Goal: Information Seeking & Learning: Learn about a topic

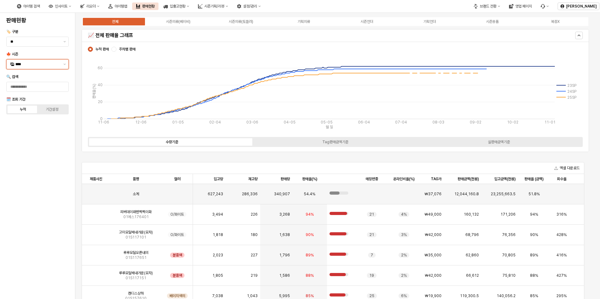
click at [46, 68] on div "****" at bounding box center [34, 64] width 54 height 9
click at [56, 120] on div "25중량" at bounding box center [37, 119] width 45 height 5
type input "****"
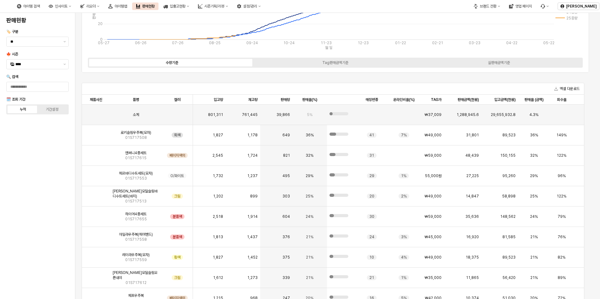
scroll to position [78, 0]
click at [96, 134] on img "앱 프레임" at bounding box center [96, 134] width 0 height 0
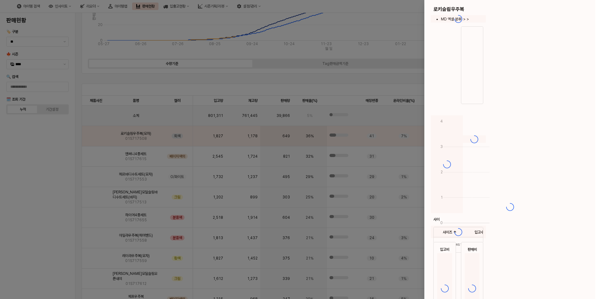
click at [113, 135] on div at bounding box center [300, 149] width 600 height 299
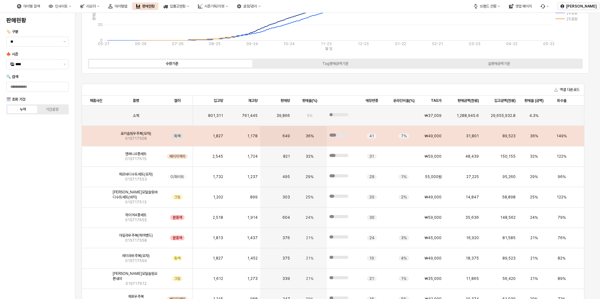
click at [96, 134] on img "앱 프레임" at bounding box center [96, 134] width 0 height 0
click at [141, 135] on span "로키슬림우주복(모자)" at bounding box center [135, 133] width 31 height 5
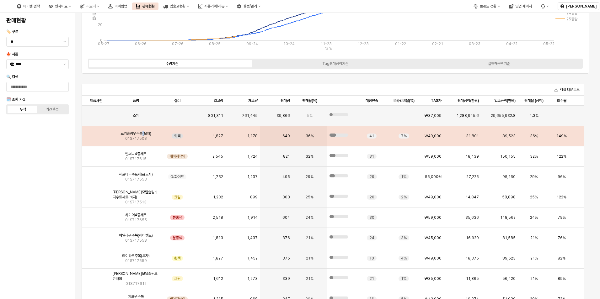
click at [141, 134] on span "로키슬림우주복(모자)" at bounding box center [135, 133] width 31 height 5
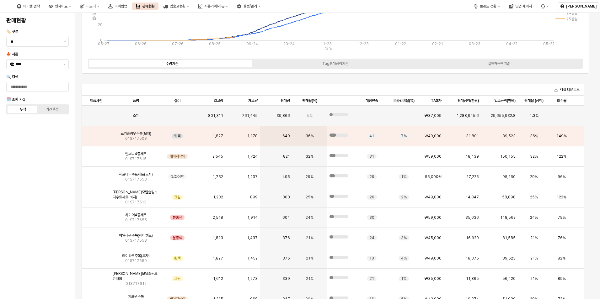
drag, startPoint x: 141, startPoint y: 134, endPoint x: 168, endPoint y: 134, distance: 27.3
click at [172, 134] on span "회색" at bounding box center [177, 136] width 11 height 5
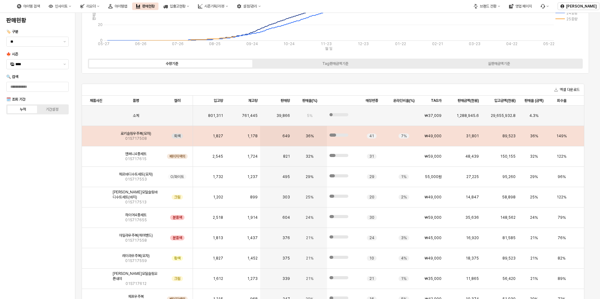
click at [165, 137] on div "회색" at bounding box center [177, 136] width 31 height 20
click at [164, 136] on div "회색" at bounding box center [177, 136] width 31 height 20
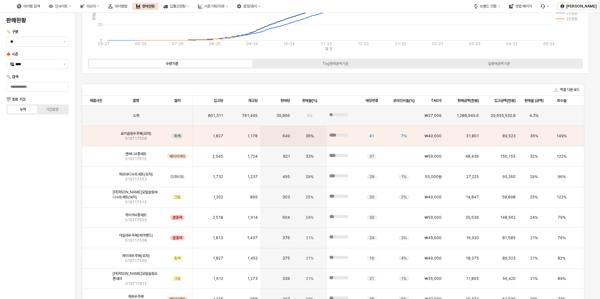
drag, startPoint x: 164, startPoint y: 136, endPoint x: 116, endPoint y: 132, distance: 48.5
click at [115, 132] on div "로키슬림우주복(모자) 01S717508" at bounding box center [135, 136] width 51 height 20
click at [116, 132] on div "로키슬림우주복(모자) 01S717508" at bounding box center [135, 136] width 51 height 20
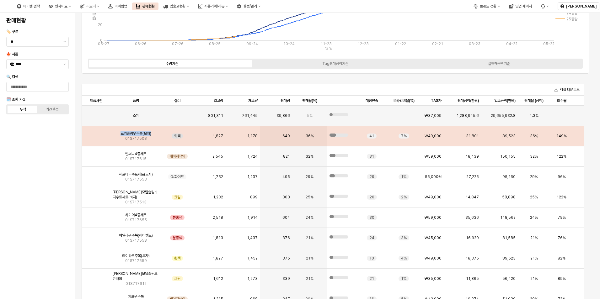
click at [115, 132] on div "로키슬림우주복(모자) 01S717508" at bounding box center [135, 136] width 51 height 20
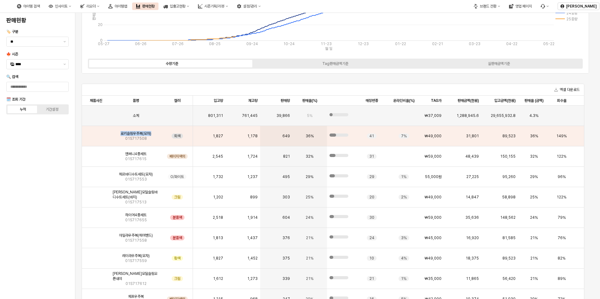
drag, startPoint x: 115, startPoint y: 132, endPoint x: 107, endPoint y: 139, distance: 10.7
click at [107, 140] on div "앱 프레임" at bounding box center [96, 136] width 28 height 20
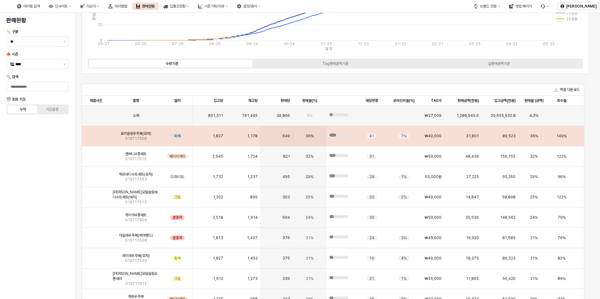
click at [107, 139] on div "앱 프레임" at bounding box center [96, 136] width 28 height 20
click at [107, 140] on div "앱 프레임" at bounding box center [96, 136] width 28 height 20
click at [109, 139] on div "앱 프레임" at bounding box center [96, 136] width 28 height 20
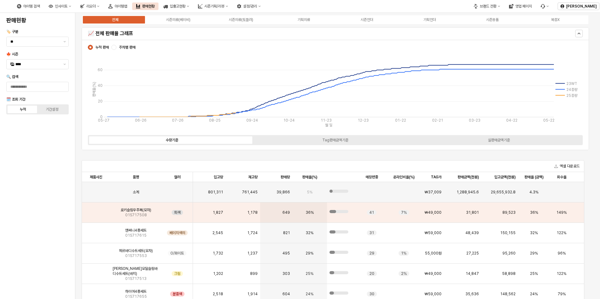
scroll to position [0, 0]
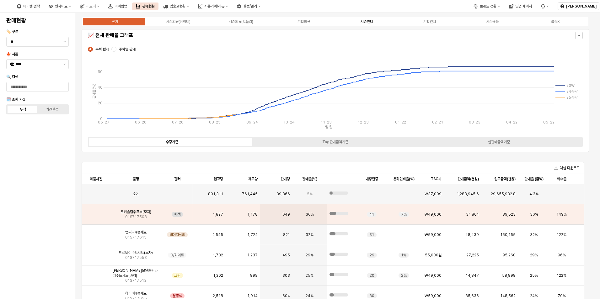
click at [377, 23] on label "시즌언더" at bounding box center [366, 22] width 63 height 6
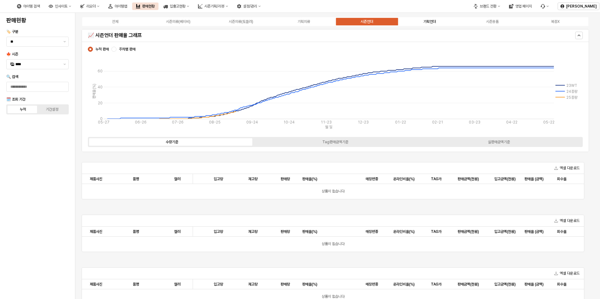
drag, startPoint x: 422, startPoint y: 22, endPoint x: 431, endPoint y: 20, distance: 8.9
click at [423, 22] on label "기획언더" at bounding box center [429, 22] width 63 height 6
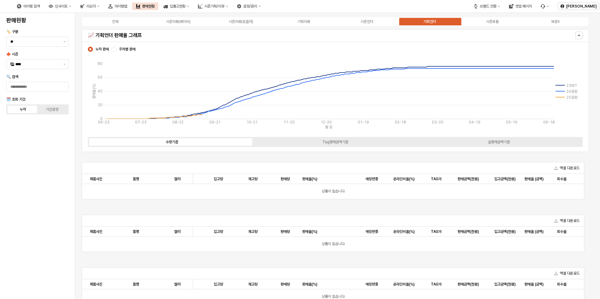
drag, startPoint x: 365, startPoint y: 22, endPoint x: 342, endPoint y: 18, distance: 23.0
click at [364, 22] on div "시즌언더" at bounding box center [367, 21] width 13 height 4
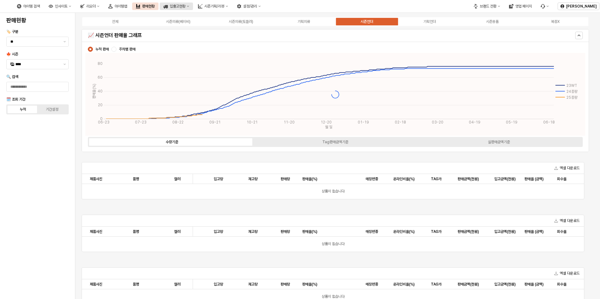
click at [185, 5] on div "입출고현황" at bounding box center [178, 6] width 16 height 4
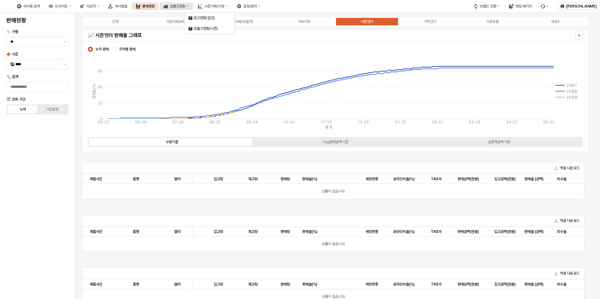
click at [168, 6] on icon "입출고현황" at bounding box center [165, 6] width 4 height 3
click at [185, 6] on div "입출고현황" at bounding box center [178, 6] width 16 height 4
click at [198, 16] on div "입고현황(일간)" at bounding box center [210, 17] width 33 height 5
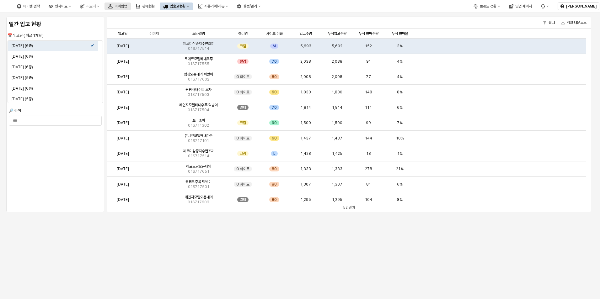
click at [127, 8] on div "아이템맵" at bounding box center [121, 6] width 13 height 4
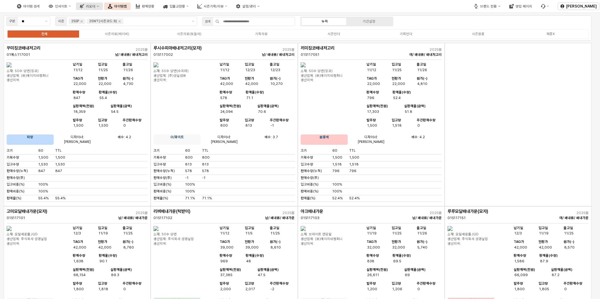
click at [95, 4] on div "리오더" at bounding box center [90, 6] width 9 height 4
click at [129, 19] on div "용품" at bounding box center [120, 18] width 39 height 6
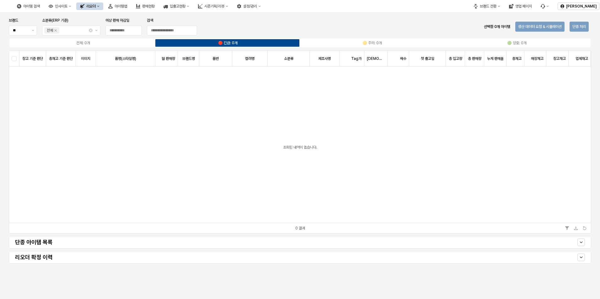
type input "**********"
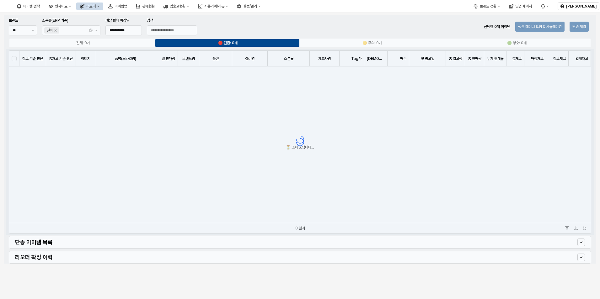
click at [582, 244] on div "앱 프레임" at bounding box center [300, 139] width 592 height 249
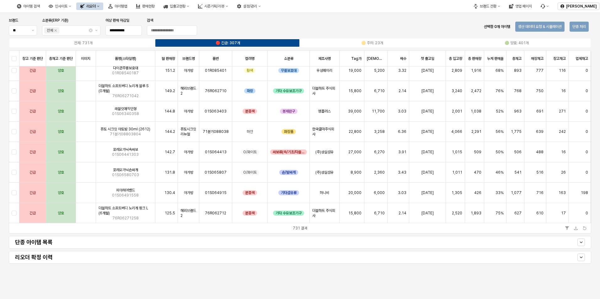
scroll to position [2444, 0]
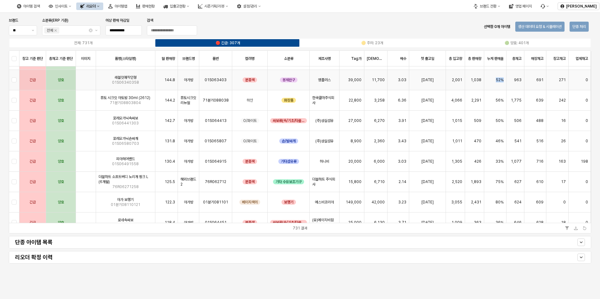
drag, startPoint x: 496, startPoint y: 80, endPoint x: 506, endPoint y: 82, distance: 9.7
click at [506, 82] on div "52%" at bounding box center [495, 80] width 22 height 20
drag, startPoint x: 506, startPoint y: 82, endPoint x: 521, endPoint y: 84, distance: 15.2
click at [521, 86] on div "963" at bounding box center [515, 80] width 18 height 20
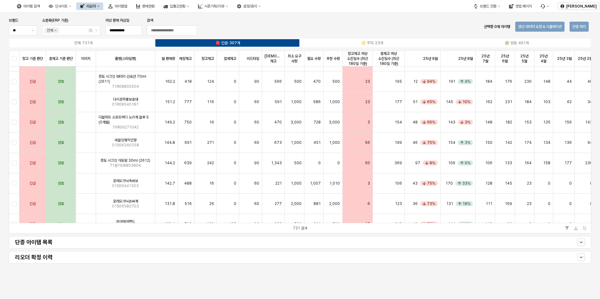
scroll to position [2381, 336]
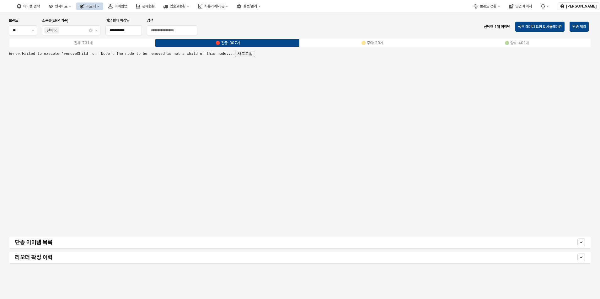
drag, startPoint x: 262, startPoint y: 218, endPoint x: 347, endPoint y: 217, distance: 85.7
click at [255, 56] on button "새로고침" at bounding box center [245, 54] width 20 height 6
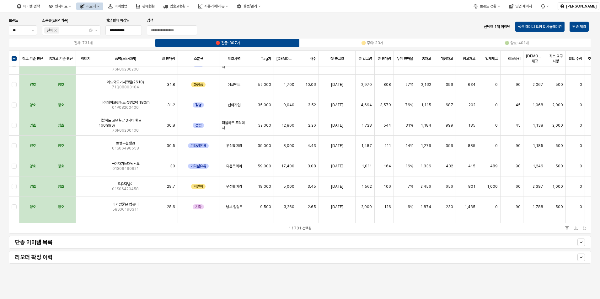
scroll to position [8835, 90]
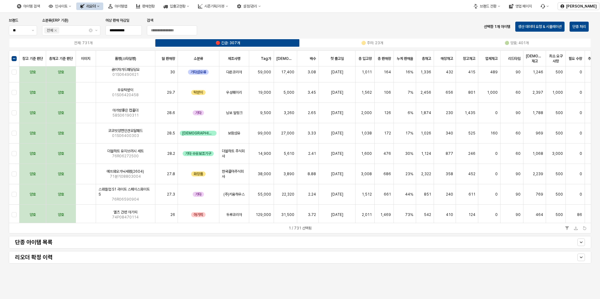
click at [592, 149] on div "창고 기준 판단 창고 기준 판단 총재고 기준 판단 총재고 기준 판단 이미지 이미지 품명(스타일명) 품명(스타일명) 월 판매량 월 판매량 브랜드…" at bounding box center [299, 142] width 587 height 186
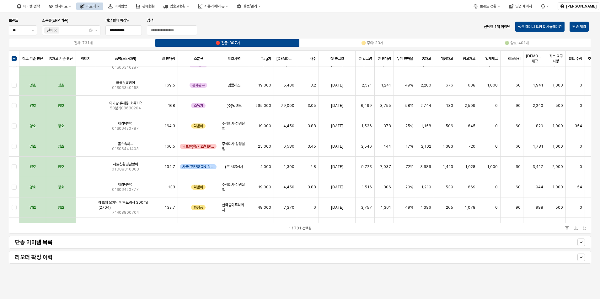
scroll to position [6955, 90]
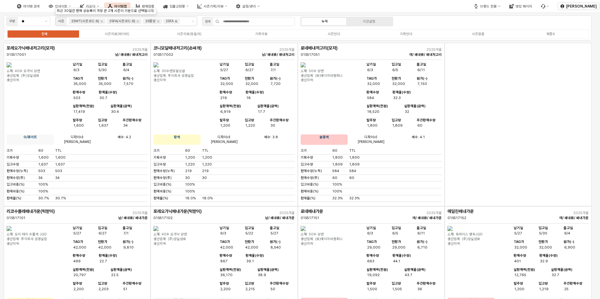
click at [175, 22] on icon "25FA 제거" at bounding box center [176, 21] width 2 height 2
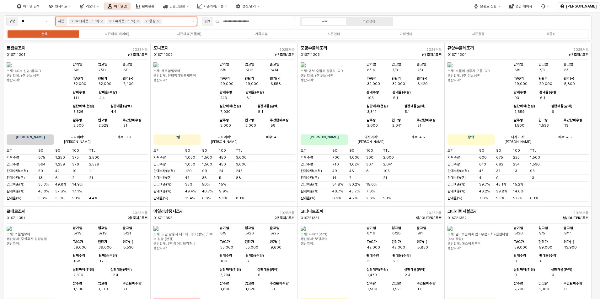
click at [170, 22] on input "앱 프레임" at bounding box center [175, 22] width 24 height 6
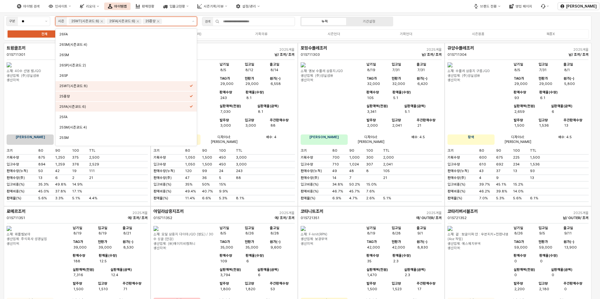
scroll to position [23, 0]
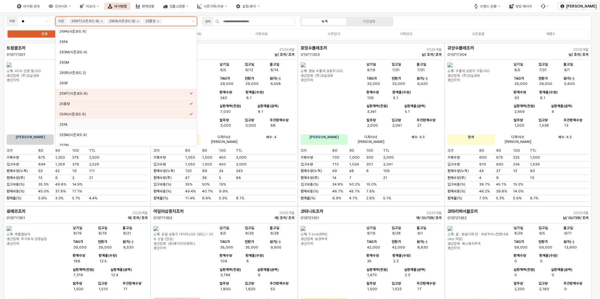
click at [129, 125] on div "25FA" at bounding box center [124, 124] width 130 height 5
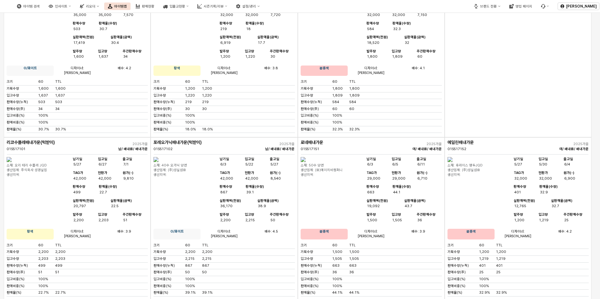
scroll to position [0, 0]
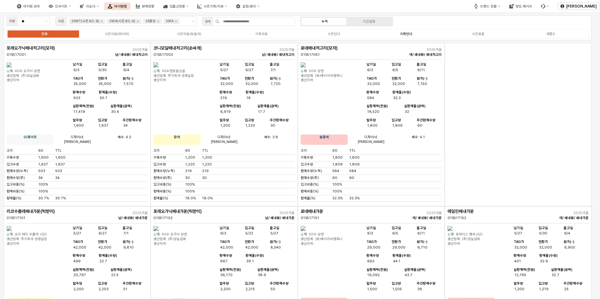
click at [411, 35] on div "기획언더" at bounding box center [406, 34] width 13 height 4
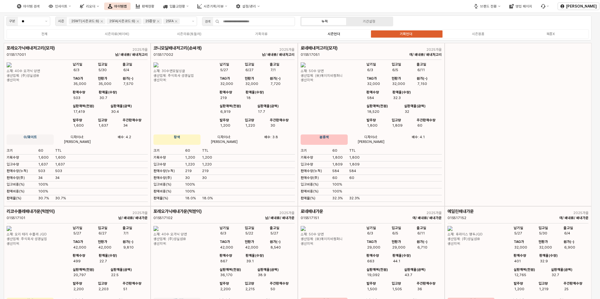
click at [337, 35] on div "시즌언더" at bounding box center [334, 34] width 13 height 4
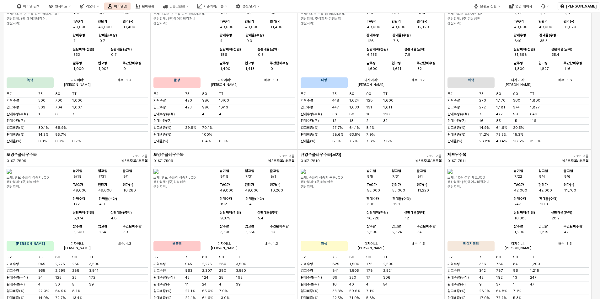
scroll to position [1701, 0]
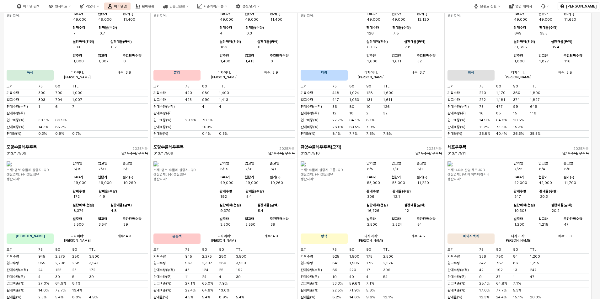
click at [452, 3] on img "앱 프레임" at bounding box center [449, 0] width 5 height 5
